Goal: Information Seeking & Learning: Learn about a topic

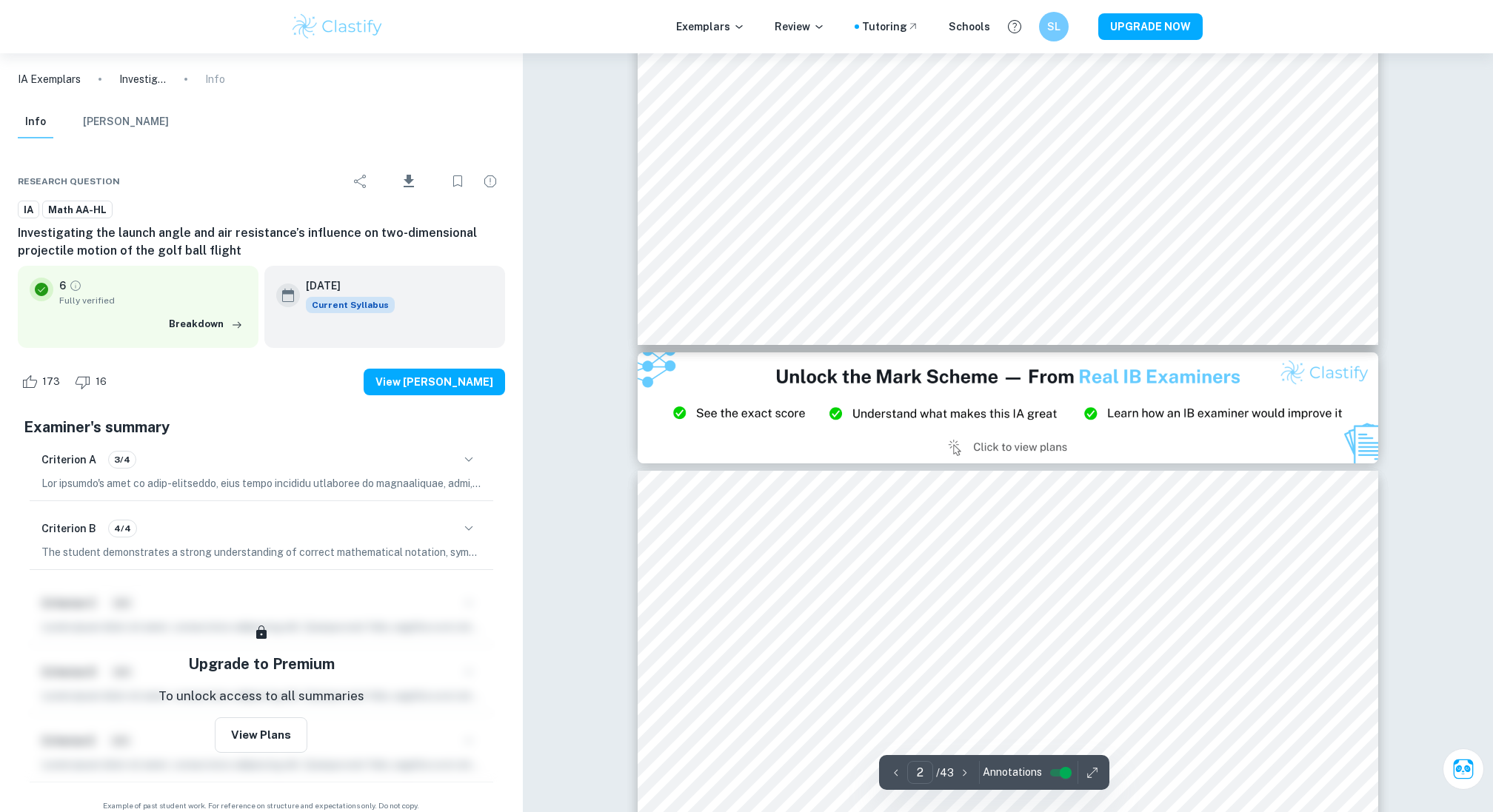
scroll to position [1943, 0]
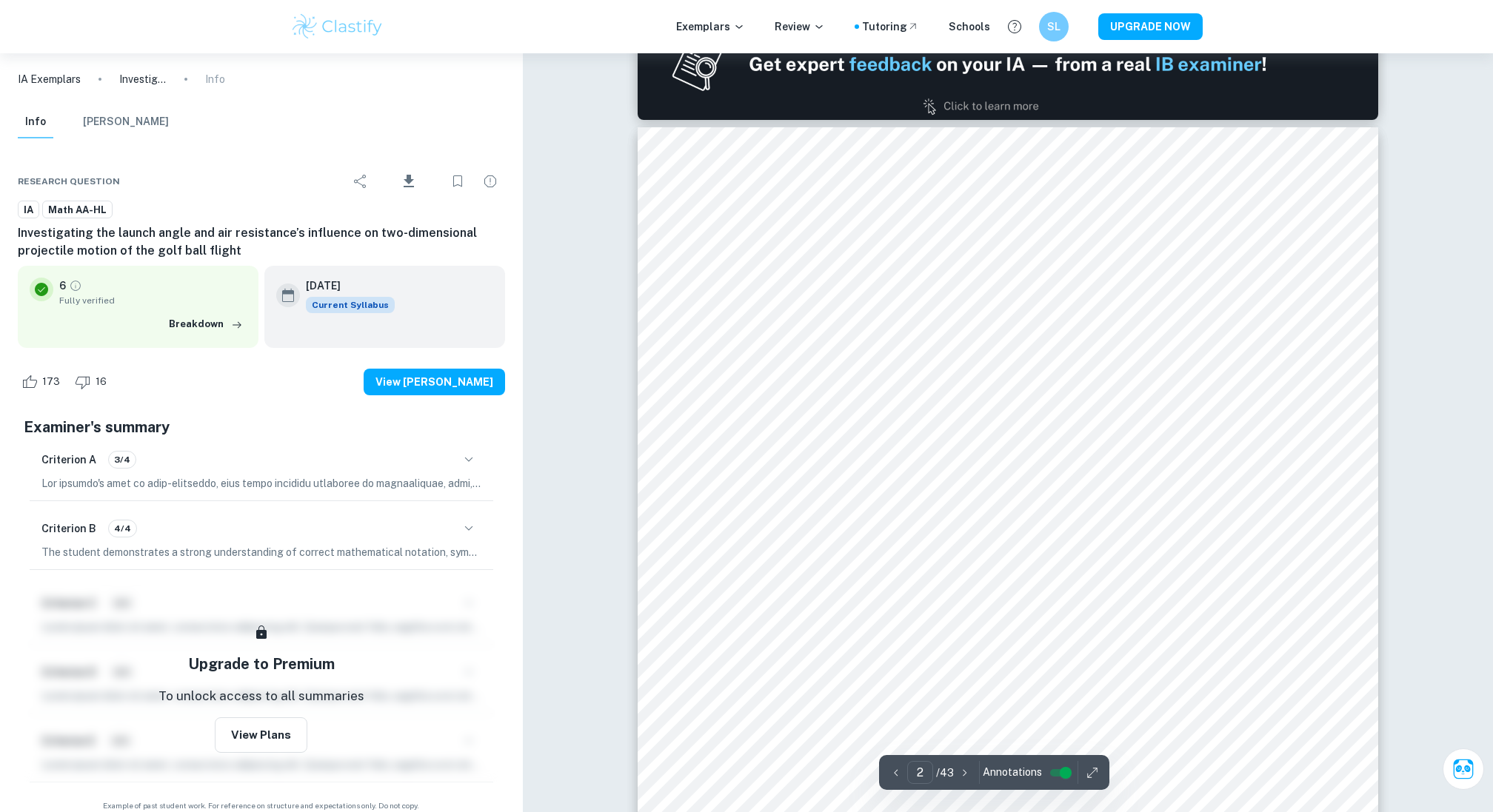
type input "1"
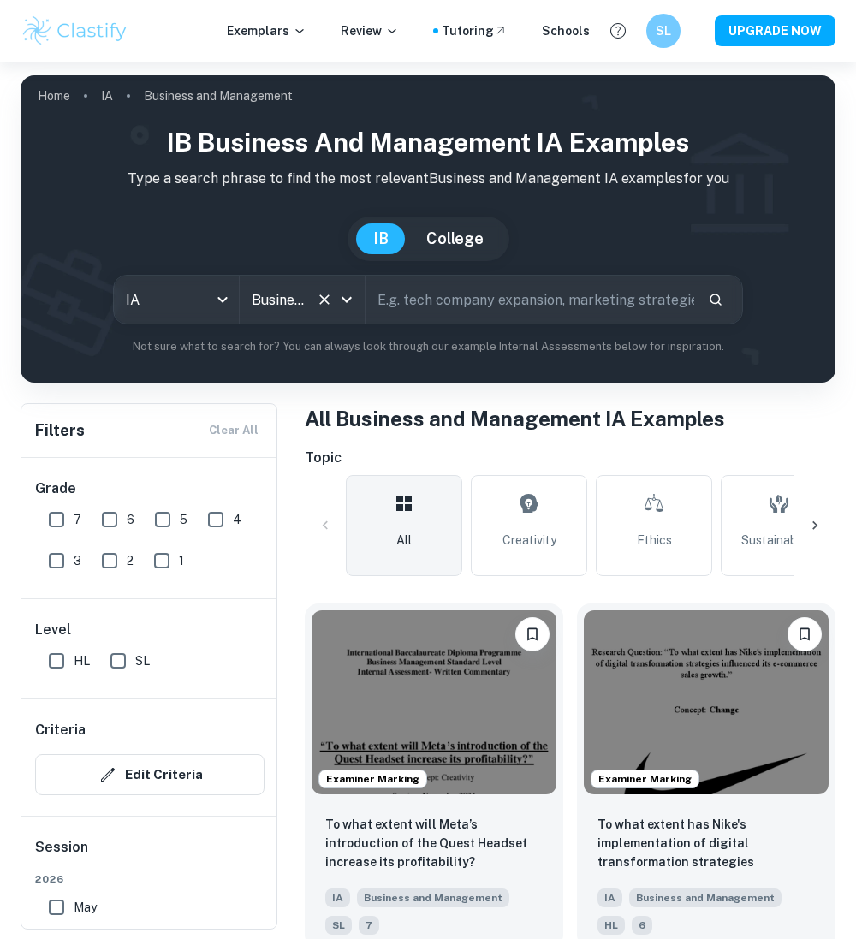
click at [269, 297] on input "Business and Management" at bounding box center [278, 299] width 62 height 33
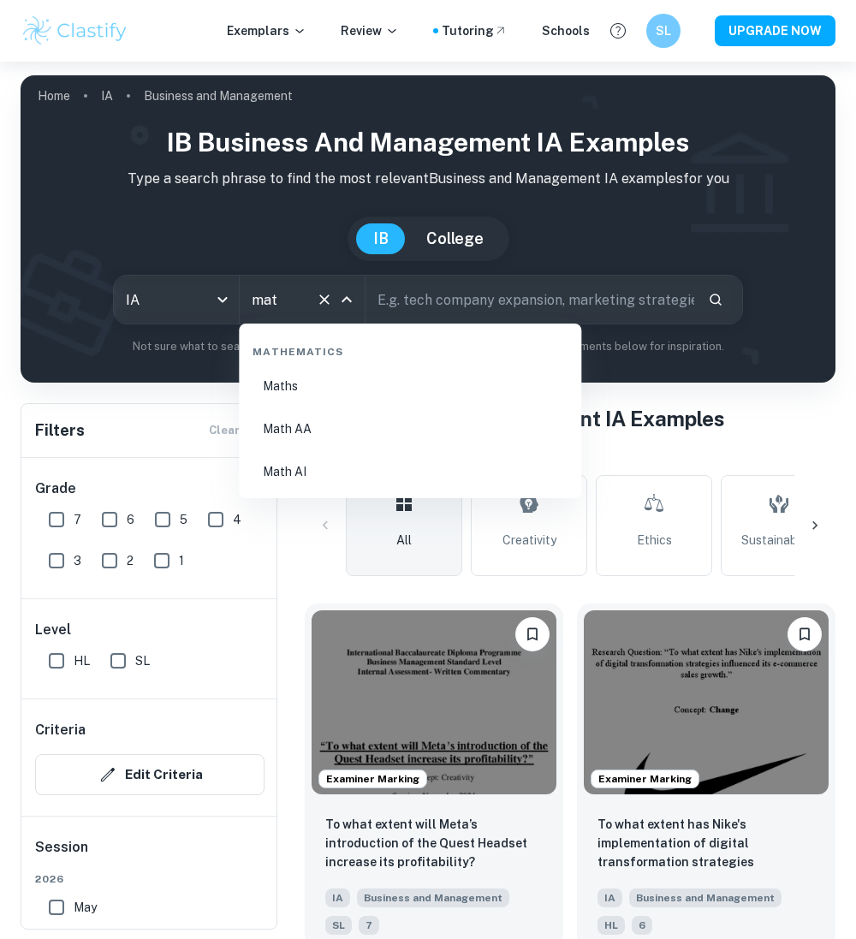
click at [315, 460] on li "Math AI" at bounding box center [410, 471] width 329 height 39
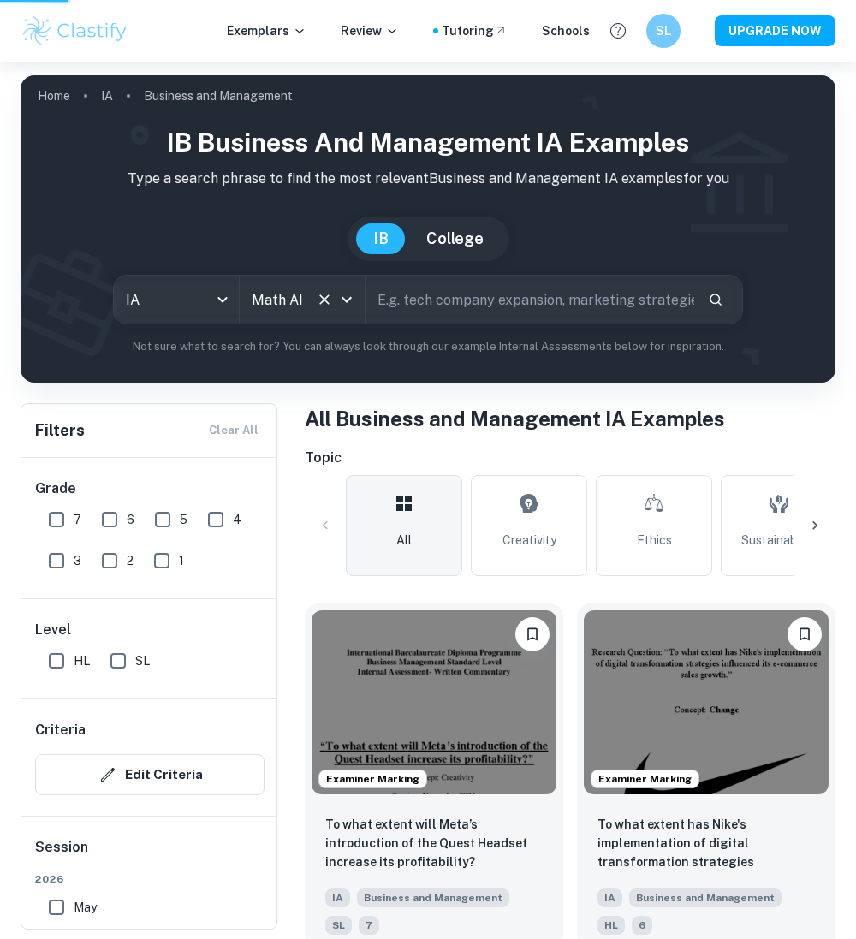
type input "Math AI"
click at [453, 304] on input "text" at bounding box center [529, 300] width 329 height 48
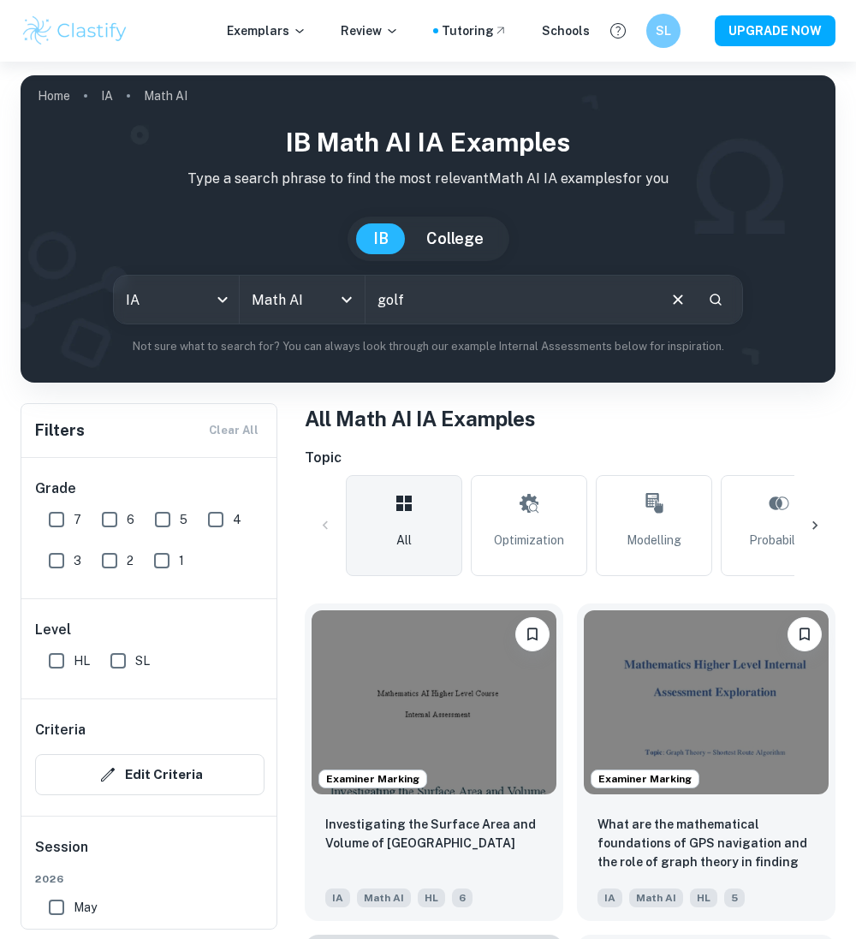
type input "golf"
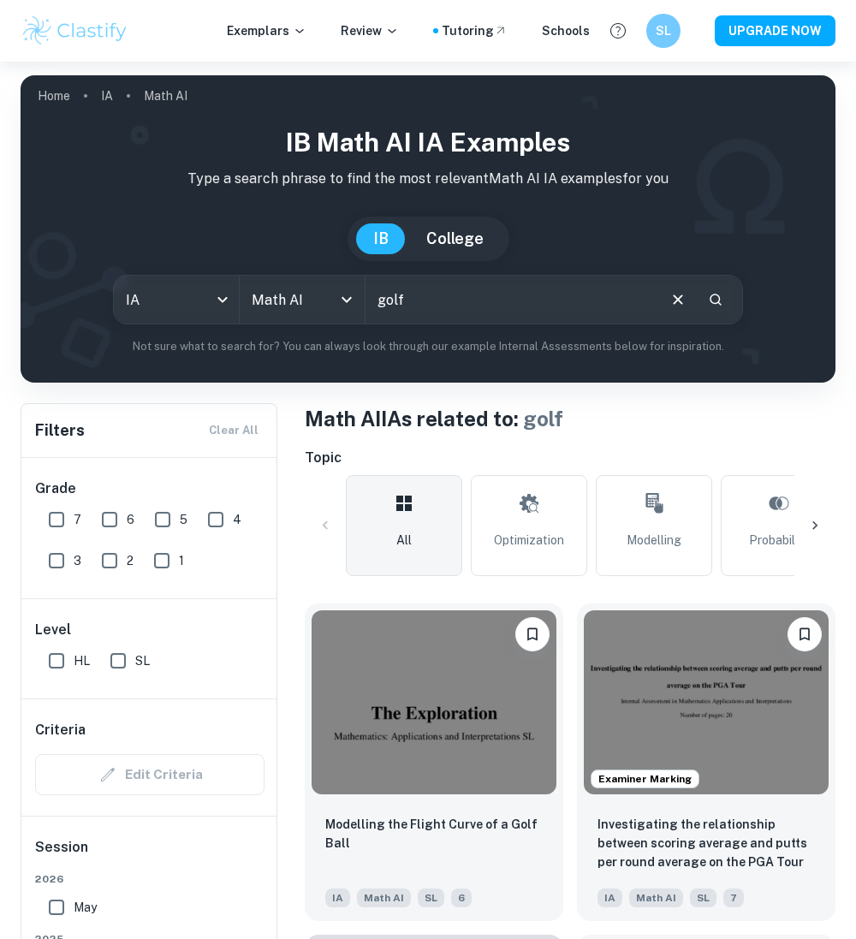
scroll to position [122, 0]
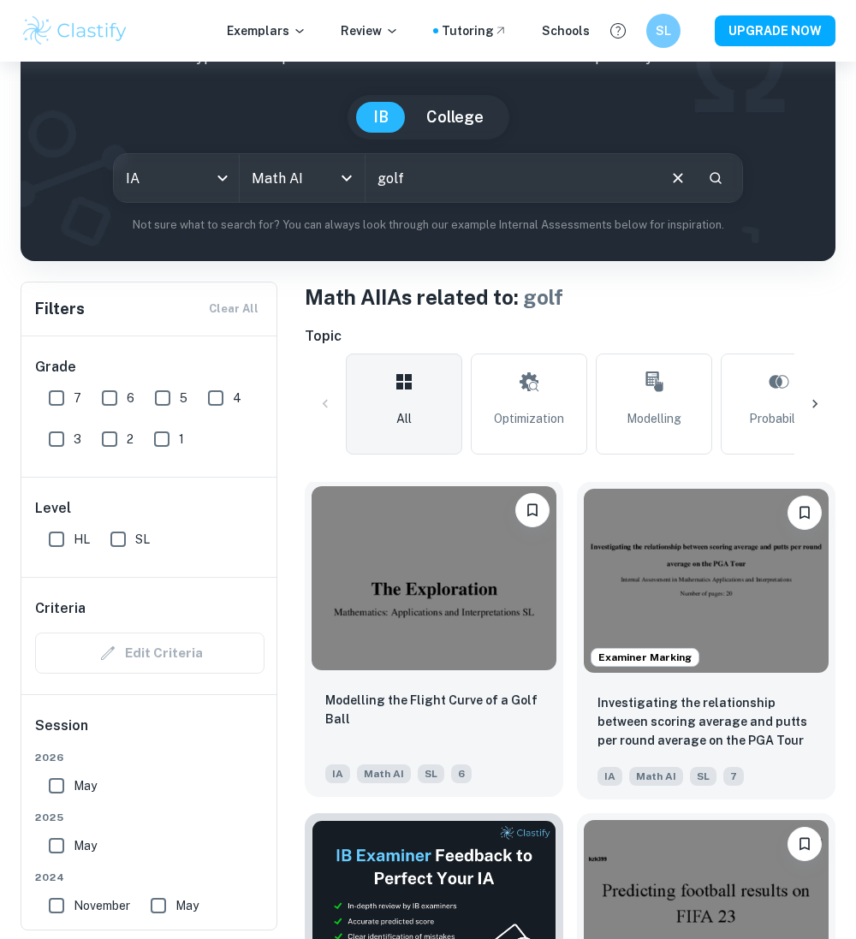
click at [392, 583] on img at bounding box center [434, 578] width 245 height 184
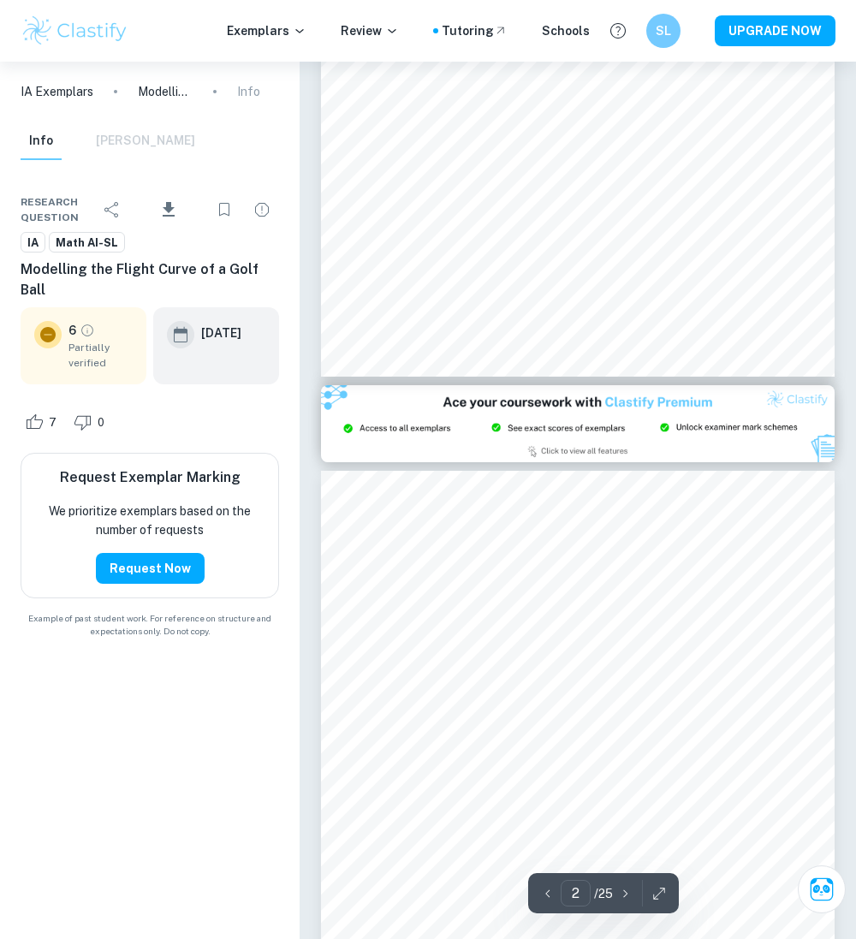
type input "3"
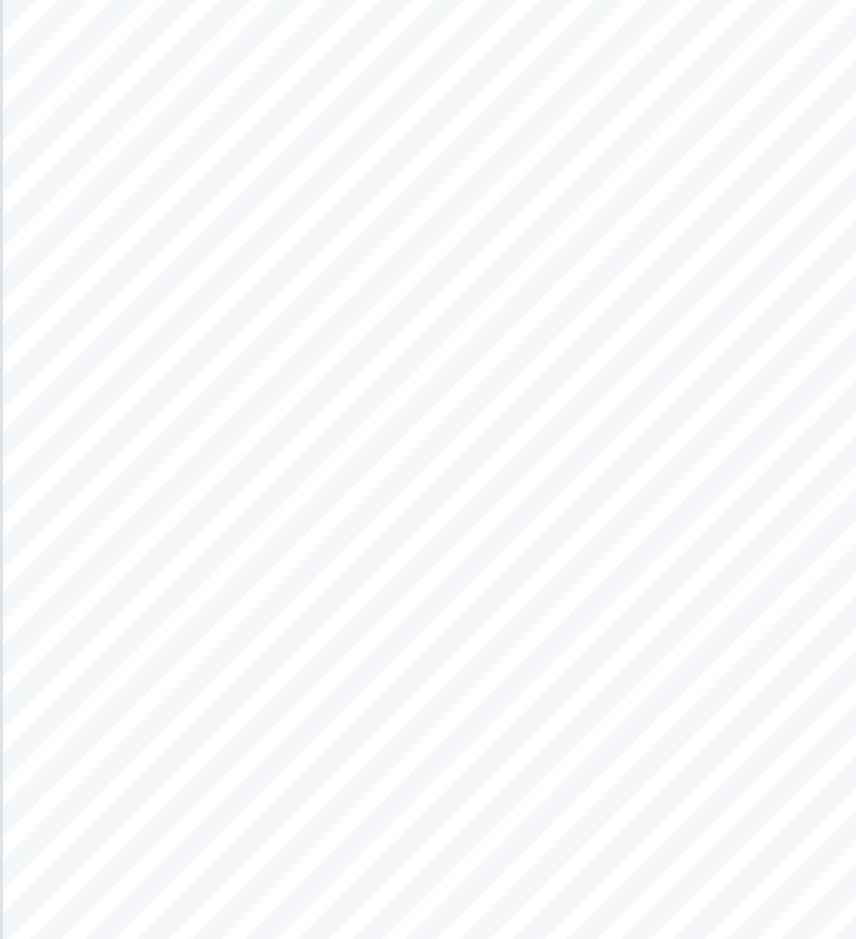
scroll to position [1399, 0]
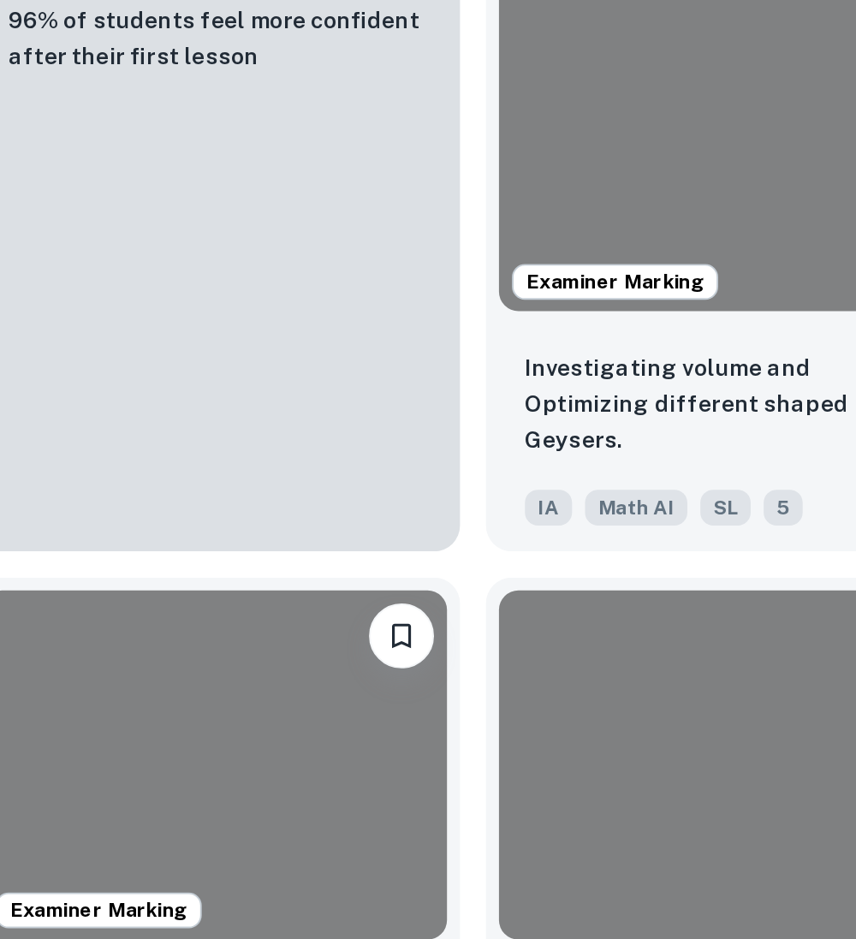
scroll to position [122, 0]
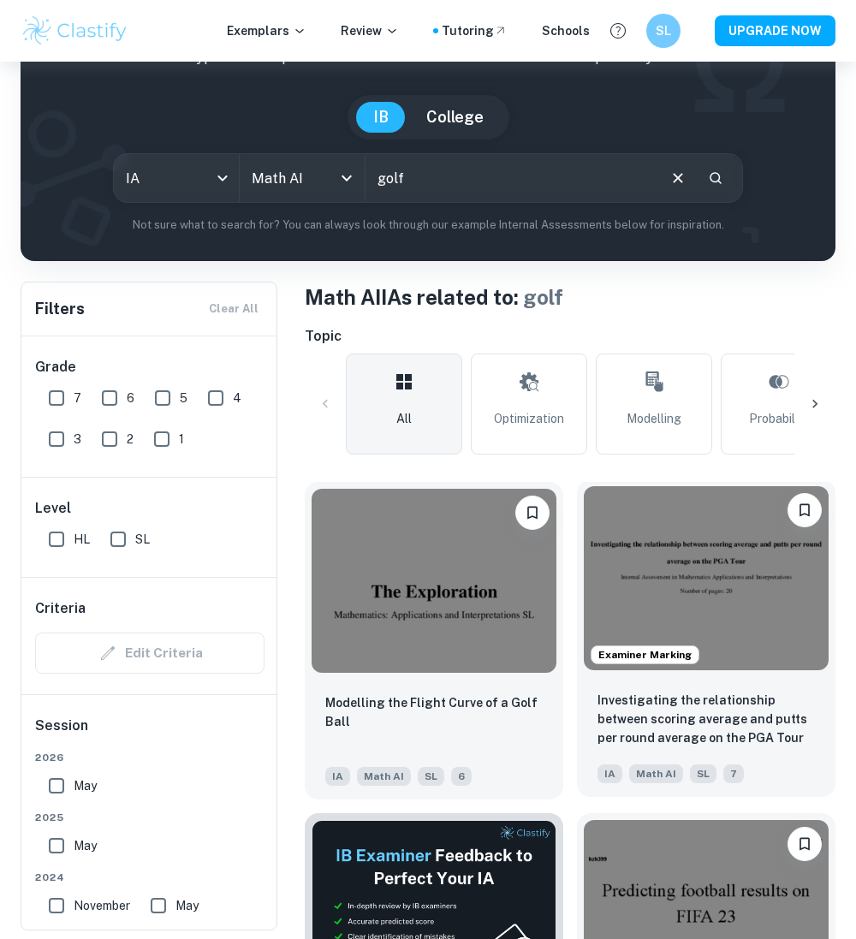
click at [639, 583] on img at bounding box center [706, 578] width 245 height 184
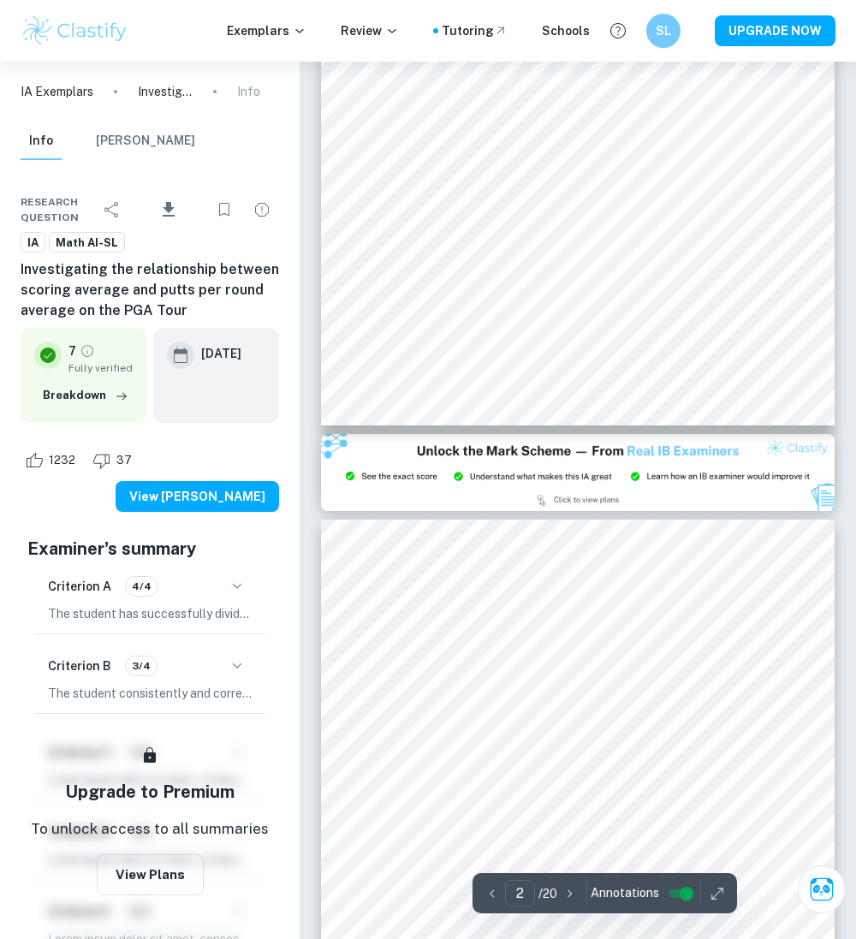
type input "3"
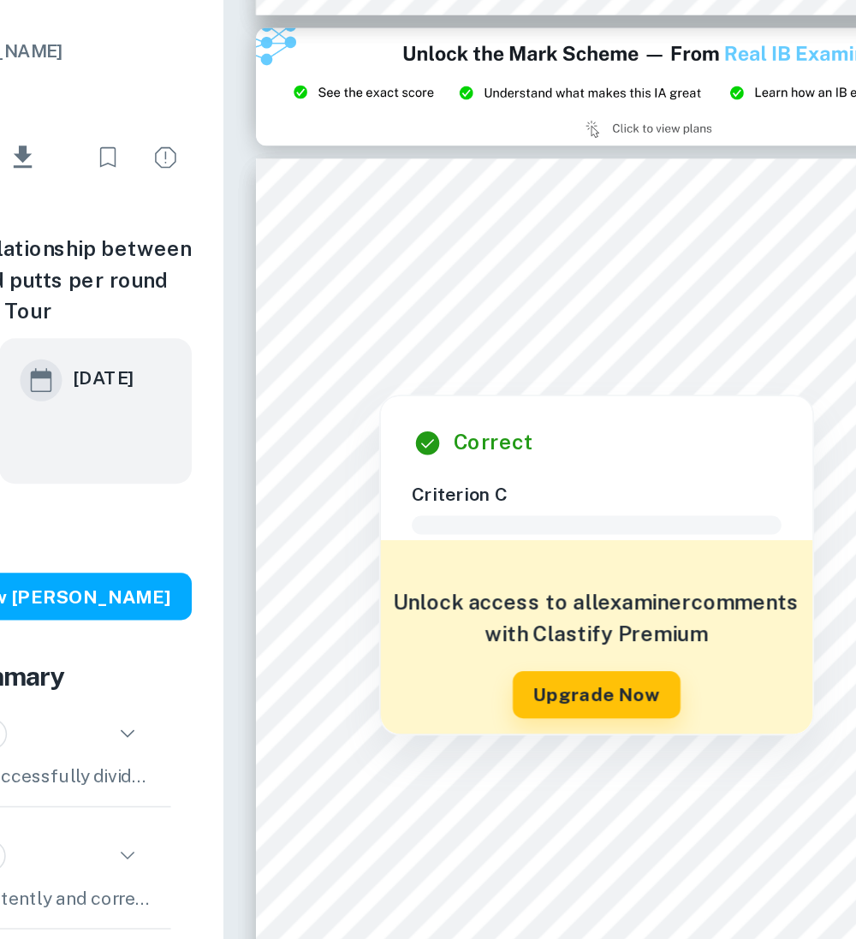
scroll to position [1508, 0]
